Goal: Navigation & Orientation: Find specific page/section

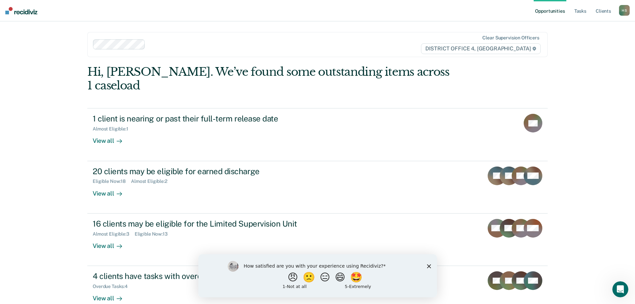
click at [612, 78] on div "Opportunities Tasks Client s [PERSON_NAME] Profile How it works Log Out Clear s…" at bounding box center [317, 172] width 635 height 345
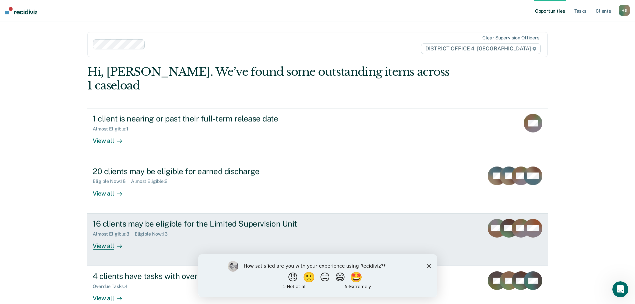
scroll to position [27, 0]
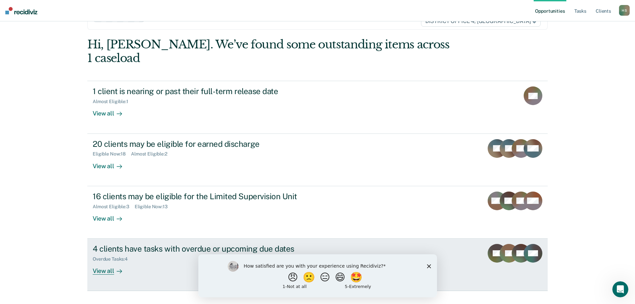
click at [102, 262] on div "View all" at bounding box center [111, 268] width 37 height 13
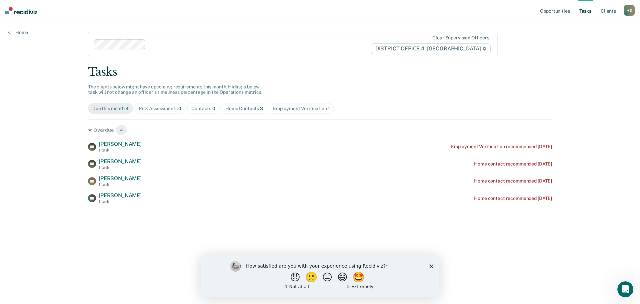
click at [429, 267] on div "How satisfied are you with your experience using Recidiviz? 😠 🙁 😑 😄 🤩 1 - Not a…" at bounding box center [320, 275] width 239 height 43
click at [432, 266] on polygon "Close survey" at bounding box center [431, 266] width 4 height 4
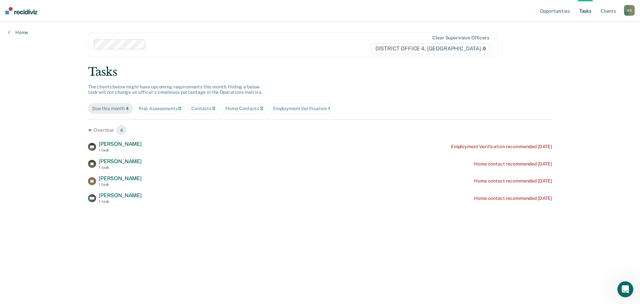
drag, startPoint x: 598, startPoint y: 62, endPoint x: 600, endPoint y: 57, distance: 6.0
click at [599, 63] on div "Opportunities Tasks Client s [PERSON_NAME] Profile How it works Log Out Home Cl…" at bounding box center [320, 152] width 640 height 304
